Goal: Task Accomplishment & Management: Complete application form

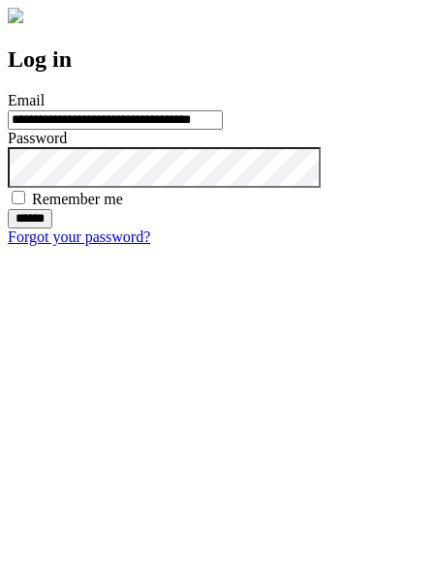
type input "**********"
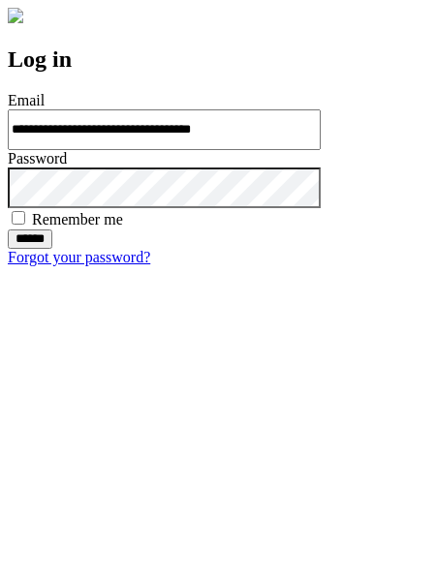
click at [52, 249] on input "******" at bounding box center [30, 238] width 45 height 19
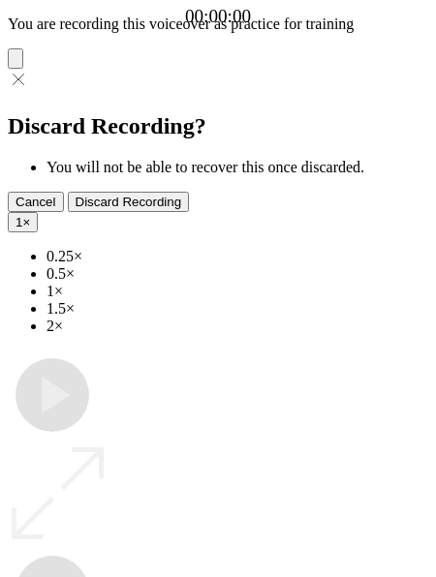
type input "**********"
